Goal: Information Seeking & Learning: Learn about a topic

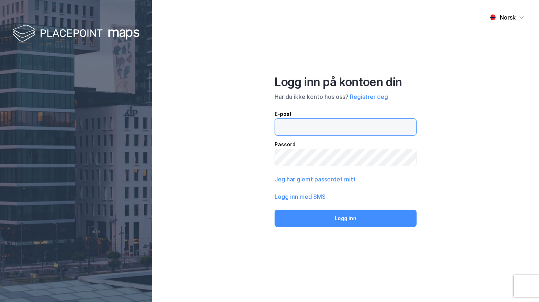
click at [280, 124] on input "email" at bounding box center [345, 127] width 141 height 17
type input "[PERSON_NAME][EMAIL_ADDRESS][PERSON_NAME][DOMAIN_NAME]"
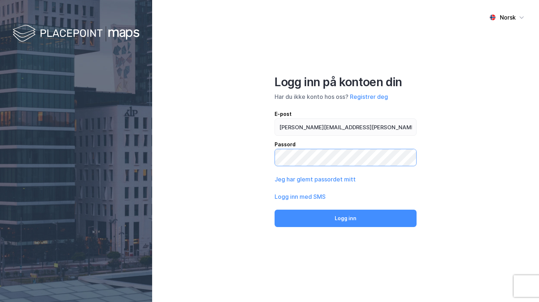
click at [275, 210] on button "Logg inn" at bounding box center [346, 218] width 142 height 17
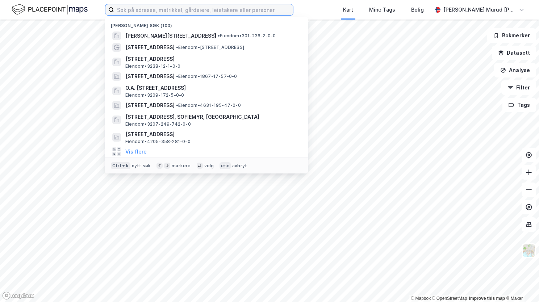
click at [178, 14] on input at bounding box center [203, 9] width 179 height 11
paste input "[PERSON_NAME][STREET_ADDRESS], 1410 Kolbotn"
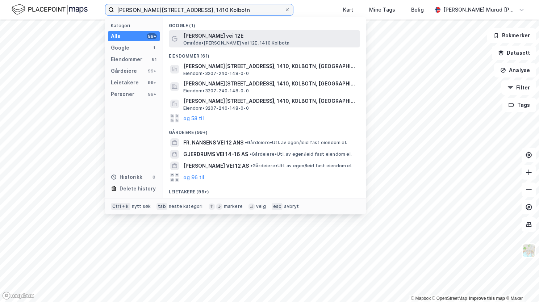
type input "[PERSON_NAME][STREET_ADDRESS], 1410 Kolbotn"
click at [200, 38] on span "[PERSON_NAME] vei 12E" at bounding box center [270, 36] width 174 height 9
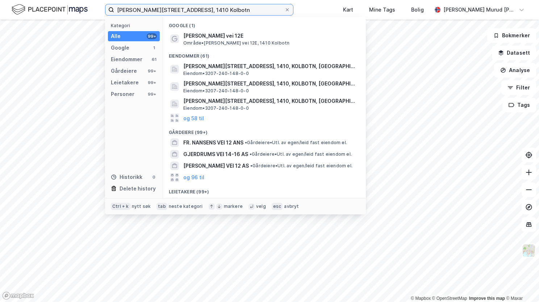
click at [270, 9] on input "[PERSON_NAME][STREET_ADDRESS], 1410 Kolbotn" at bounding box center [199, 9] width 170 height 11
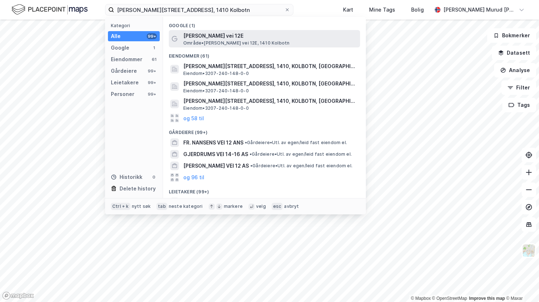
click at [244, 40] on span "Område • [PERSON_NAME][STREET_ADDRESS], 1410 Kolbotn" at bounding box center [236, 43] width 106 height 6
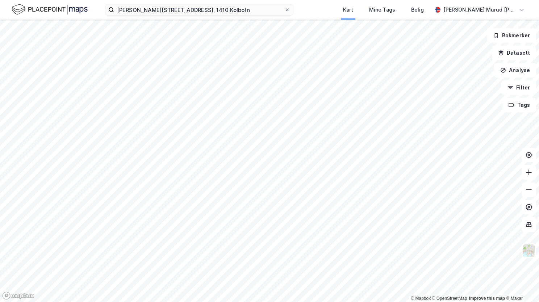
click at [139, 18] on div "[PERSON_NAME][STREET_ADDRESS], 1410 Kolbotn Kart Mine Tags [PERSON_NAME] Murud …" at bounding box center [269, 10] width 539 height 20
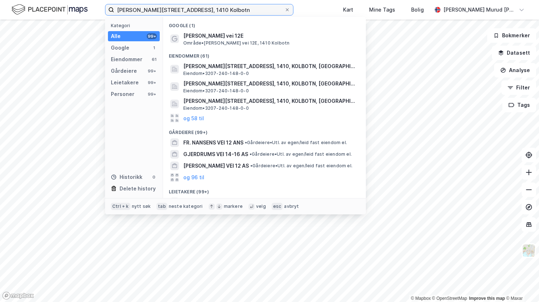
click at [233, 12] on input "[PERSON_NAME][STREET_ADDRESS], 1410 Kolbotn" at bounding box center [199, 9] width 170 height 11
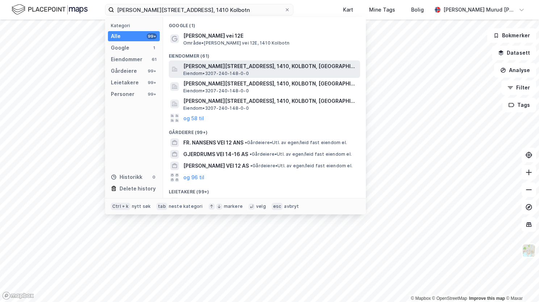
click at [228, 72] on span "Eiendom • 3207-240-148-0-0" at bounding box center [216, 74] width 66 height 6
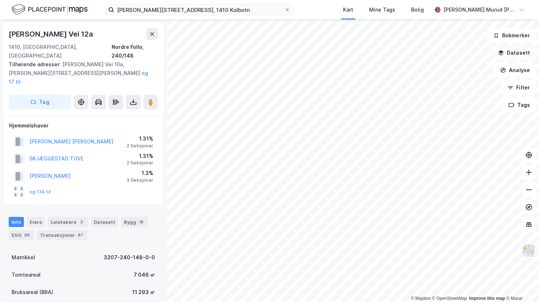
click at [503, 53] on icon "button" at bounding box center [501, 51] width 5 height 3
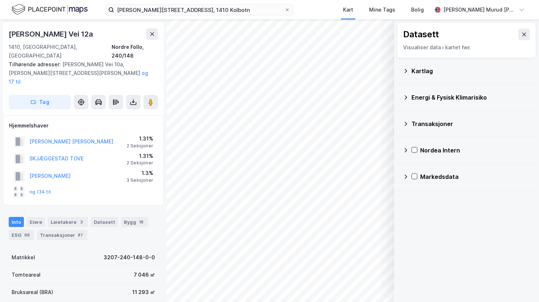
click at [410, 71] on div "Kartlag" at bounding box center [467, 70] width 128 height 17
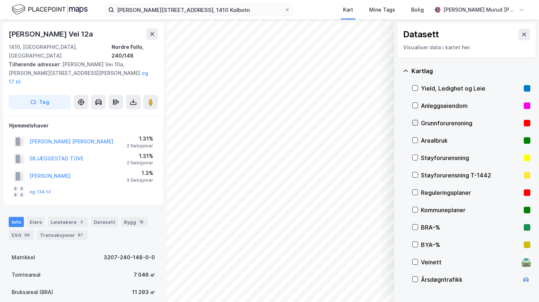
click at [413, 122] on icon at bounding box center [415, 122] width 5 height 5
click at [405, 69] on icon at bounding box center [406, 71] width 6 height 6
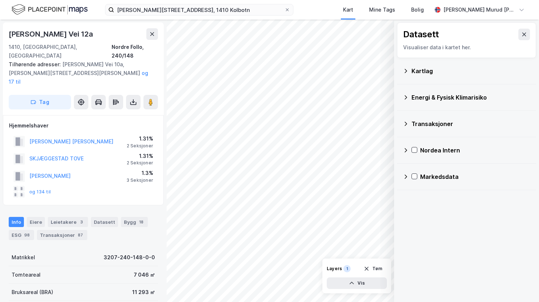
click at [407, 98] on icon at bounding box center [406, 98] width 6 height 6
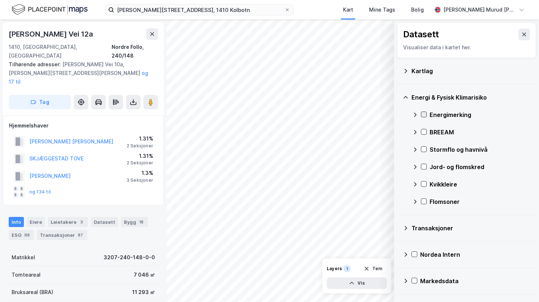
click at [424, 113] on icon at bounding box center [424, 114] width 5 height 5
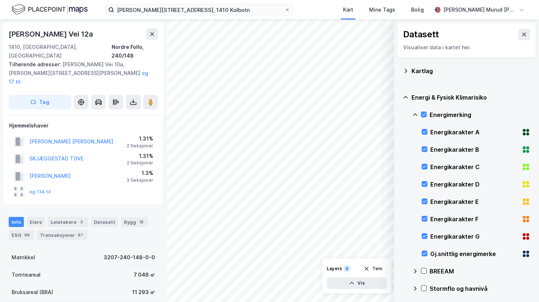
click at [406, 98] on icon at bounding box center [406, 98] width 6 height 6
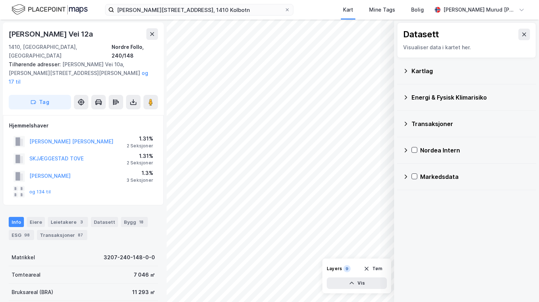
click at [406, 96] on icon at bounding box center [406, 97] width 3 height 4
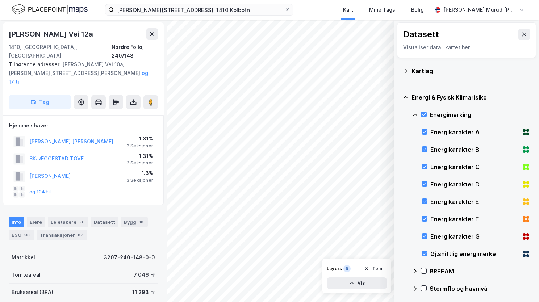
click at [416, 112] on icon at bounding box center [415, 115] width 6 height 6
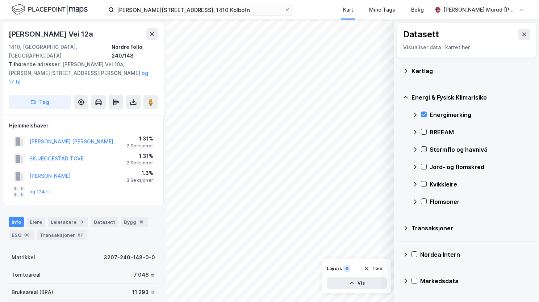
click at [422, 148] on icon at bounding box center [424, 149] width 5 height 5
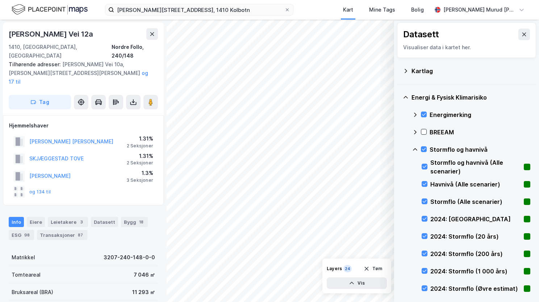
click at [417, 149] on icon at bounding box center [415, 150] width 6 height 6
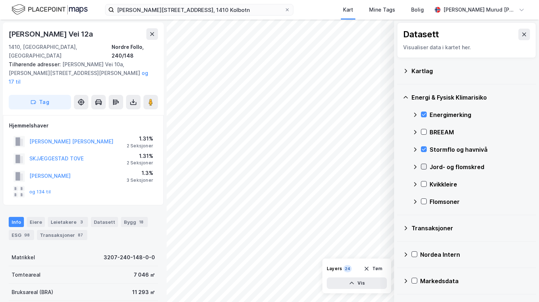
click at [424, 165] on icon at bounding box center [424, 166] width 5 height 5
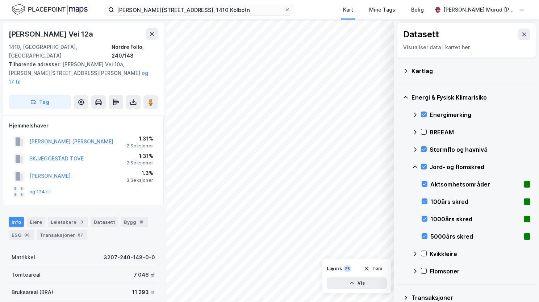
click at [415, 167] on icon at bounding box center [415, 167] width 6 height 6
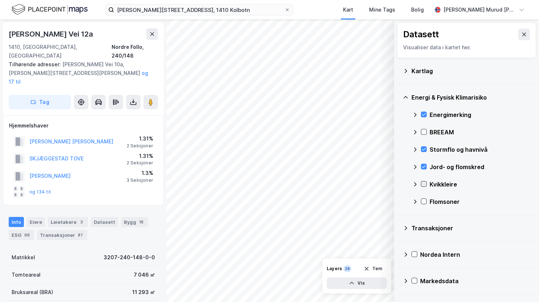
click at [423, 184] on icon at bounding box center [424, 184] width 4 height 3
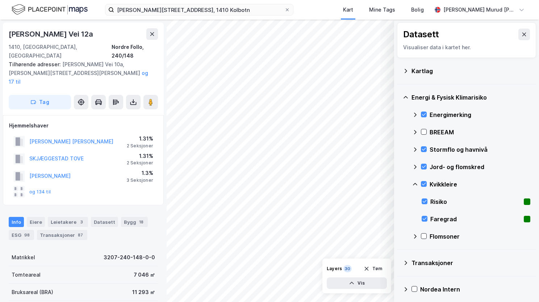
click at [414, 183] on icon at bounding box center [415, 185] width 6 height 6
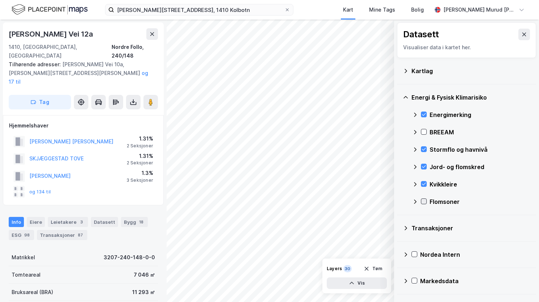
click at [422, 202] on icon at bounding box center [424, 201] width 5 height 5
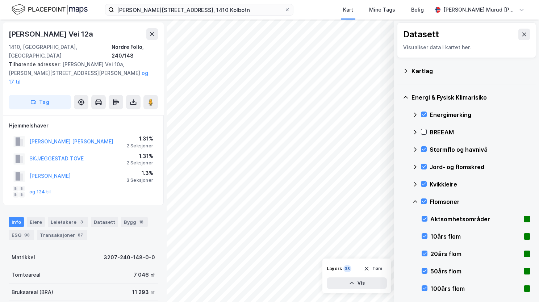
click at [414, 199] on icon at bounding box center [415, 202] width 6 height 6
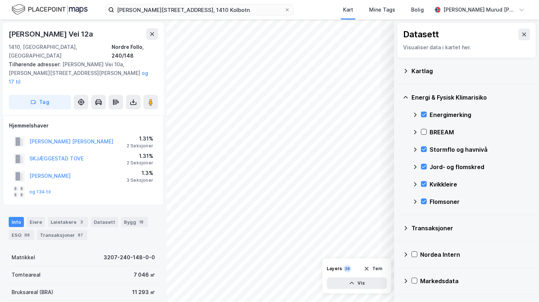
click at [5, 25] on div "[PERSON_NAME] Vei 12a 1410, [GEOGRAPHIC_DATA], [GEOGRAPHIC_DATA], 240/148 Tilhø…" at bounding box center [83, 68] width 161 height 93
